Goal: Task Accomplishment & Management: Manage account settings

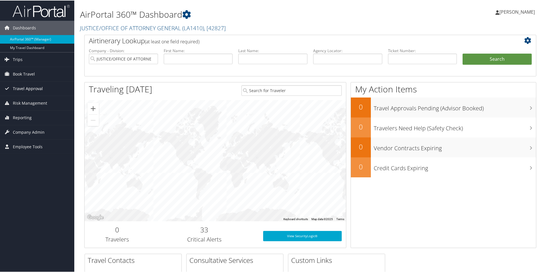
click at [26, 88] on span "Travel Approval" at bounding box center [28, 88] width 30 height 14
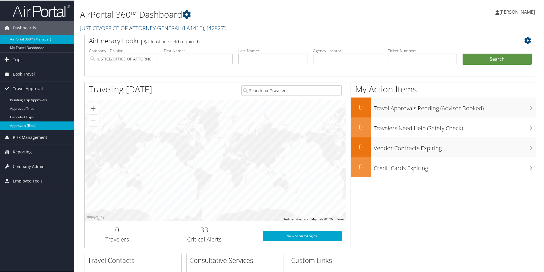
click at [31, 124] on link "Approvals (Beta)" at bounding box center [37, 125] width 74 height 9
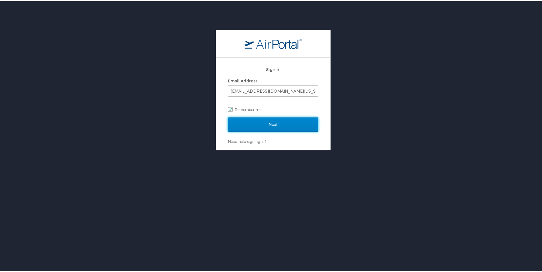
click at [267, 121] on input "Next" at bounding box center [273, 124] width 90 height 14
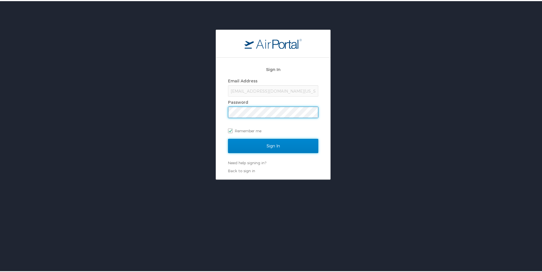
click at [270, 144] on input "Sign In" at bounding box center [273, 145] width 90 height 14
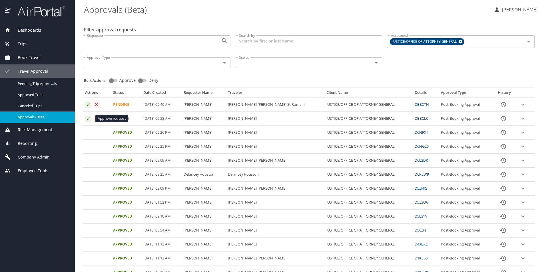
click at [88, 119] on icon "Approval table" at bounding box center [88, 118] width 5 height 5
click at [87, 119] on icon "Approval table" at bounding box center [88, 118] width 5 height 5
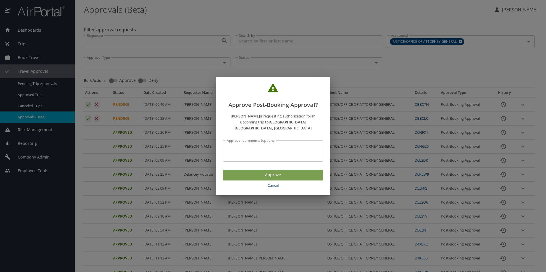
click at [269, 172] on span "Approve" at bounding box center [272, 175] width 91 height 7
